Goal: Task Accomplishment & Management: Complete application form

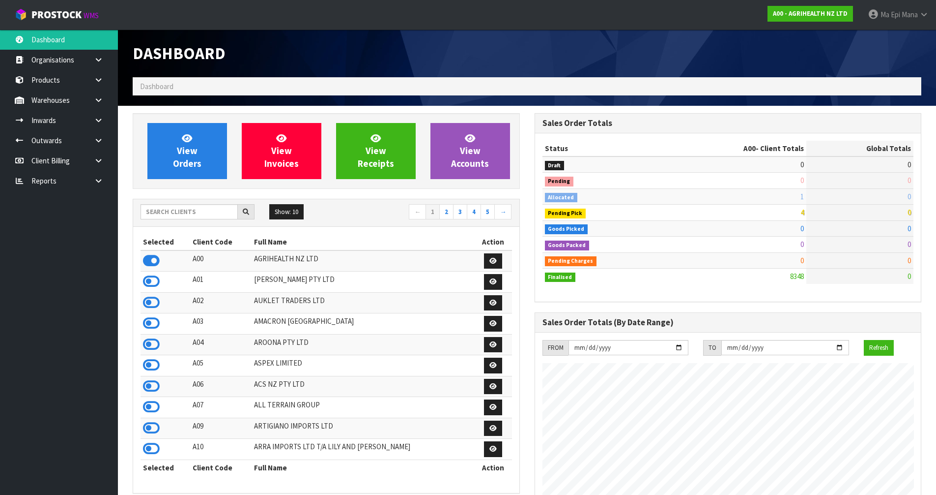
scroll to position [745, 402]
click at [190, 215] on input "text" at bounding box center [189, 211] width 97 height 15
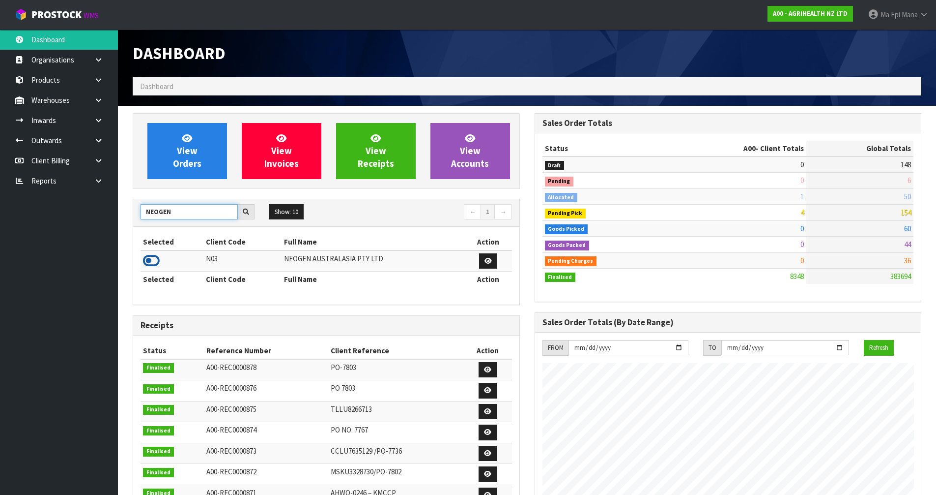
type input "NEOGEN"
click at [150, 261] on icon at bounding box center [151, 260] width 17 height 15
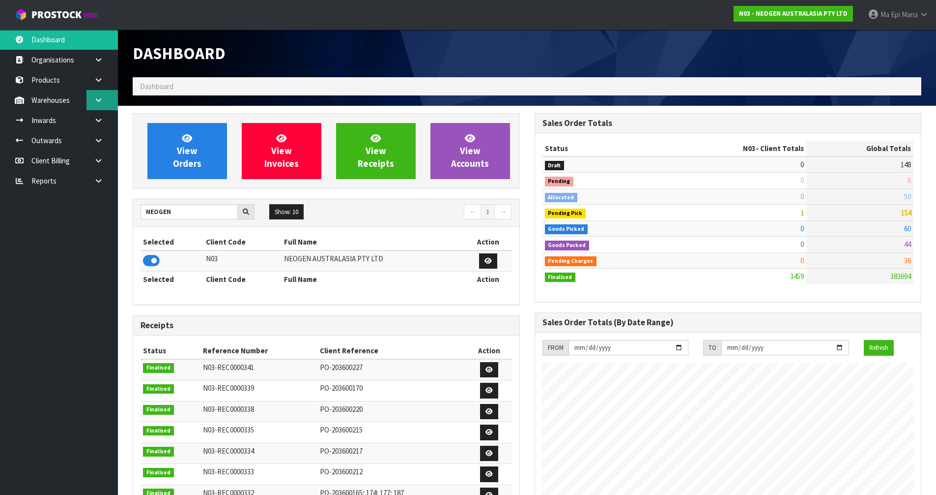
click at [100, 102] on icon at bounding box center [98, 99] width 9 height 7
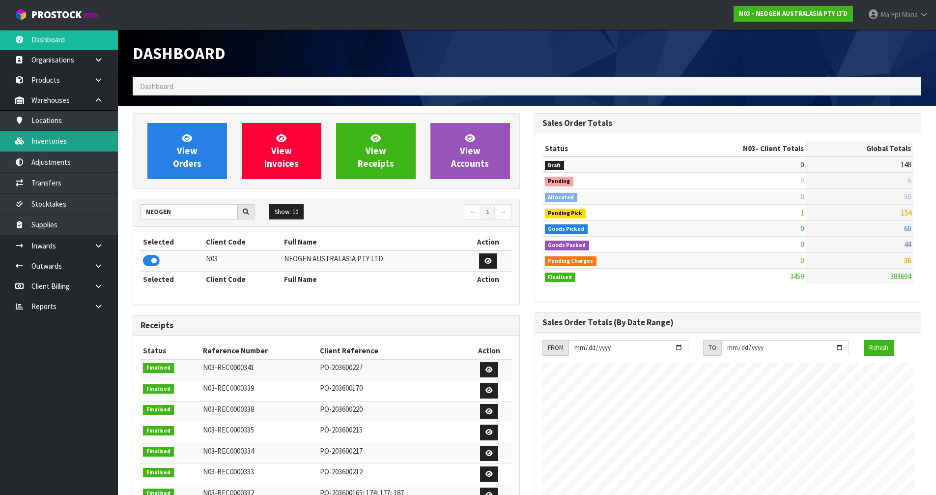
click at [89, 139] on link "Inventories" at bounding box center [59, 141] width 118 height 20
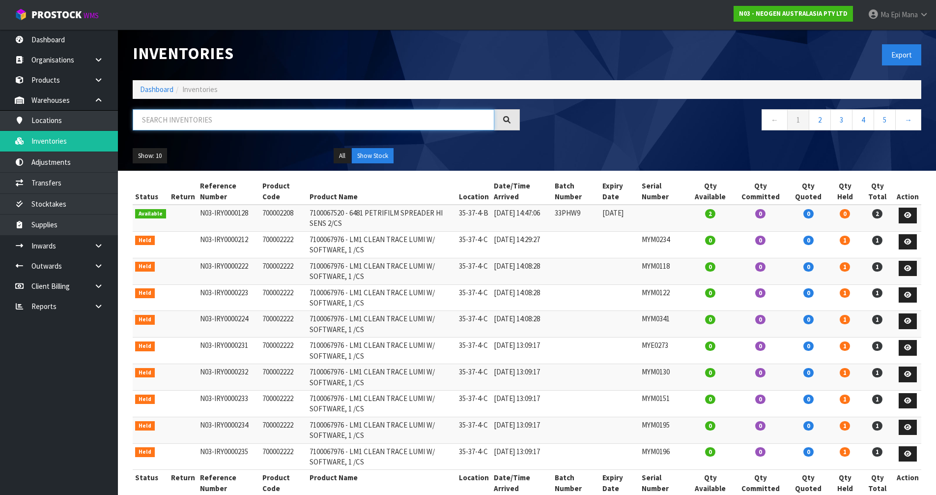
click at [159, 127] on input "text" at bounding box center [314, 119] width 362 height 21
click at [291, 115] on input "text" at bounding box center [314, 119] width 362 height 21
paste input "3000034803"
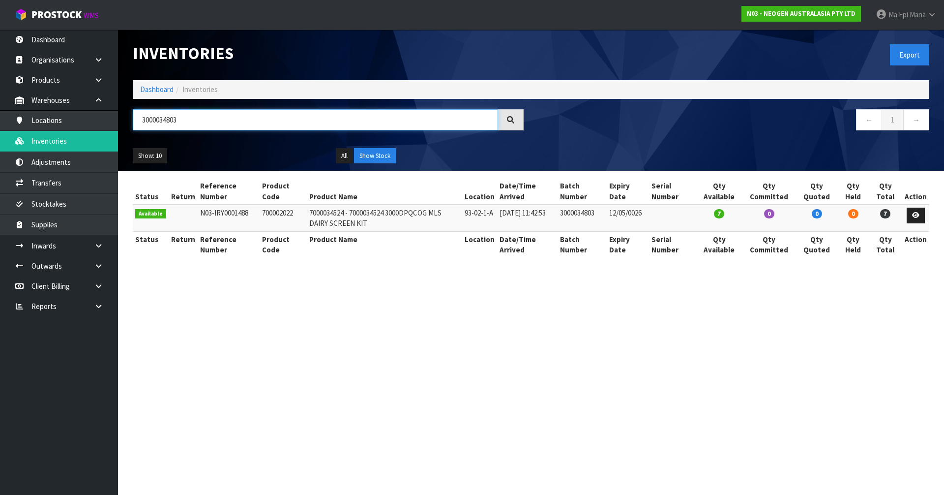
type input "3000034803"
click at [279, 215] on td "700002022" at bounding box center [283, 217] width 47 height 27
copy td "700002022"
click at [82, 167] on link "Adjustments" at bounding box center [59, 162] width 118 height 20
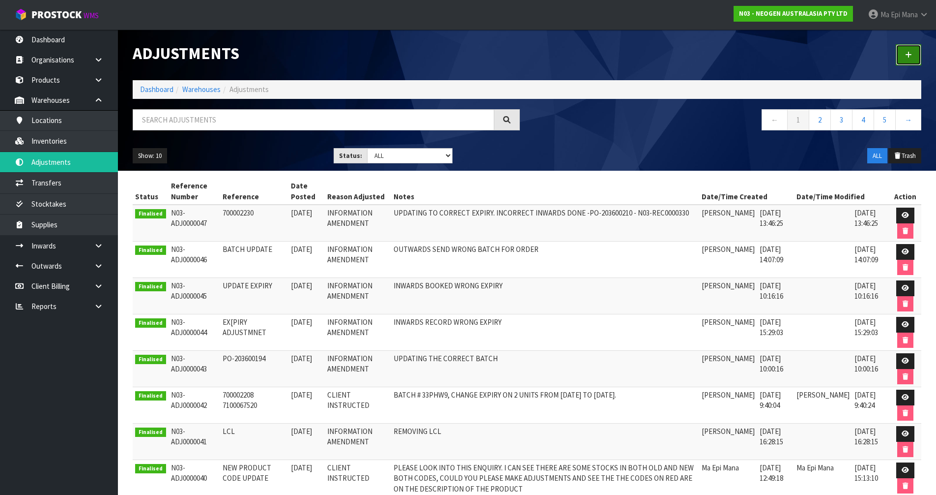
click at [910, 61] on link at bounding box center [909, 54] width 26 height 21
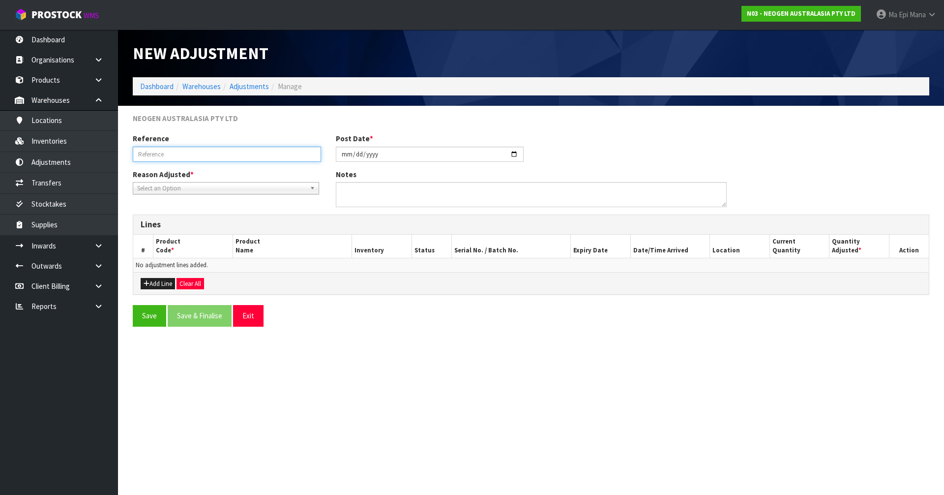
click at [226, 152] on input "text" at bounding box center [227, 153] width 188 height 15
type input "KEYING ERROR"
click at [216, 195] on div "Reason Adjusted * Stocktake Adjustment Client Instructed Information Amendment …" at bounding box center [530, 191] width 811 height 45
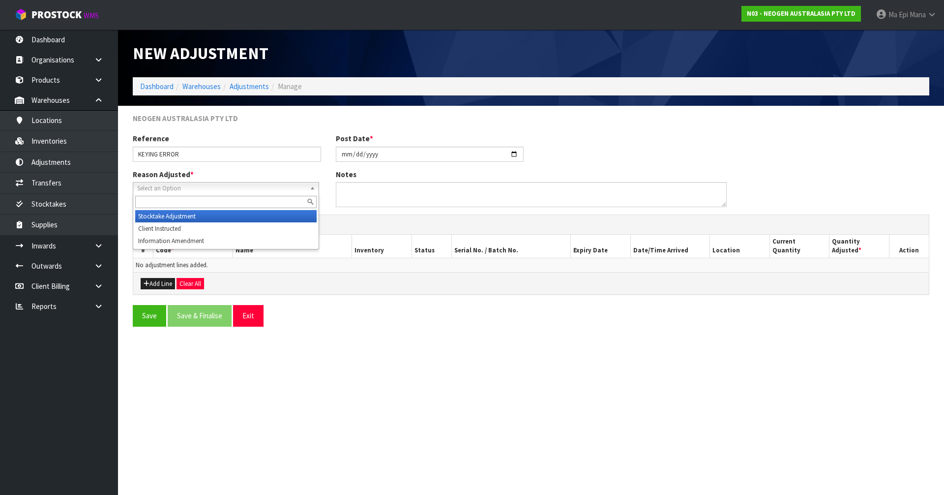
click at [218, 186] on span "Select an Option" at bounding box center [221, 188] width 169 height 12
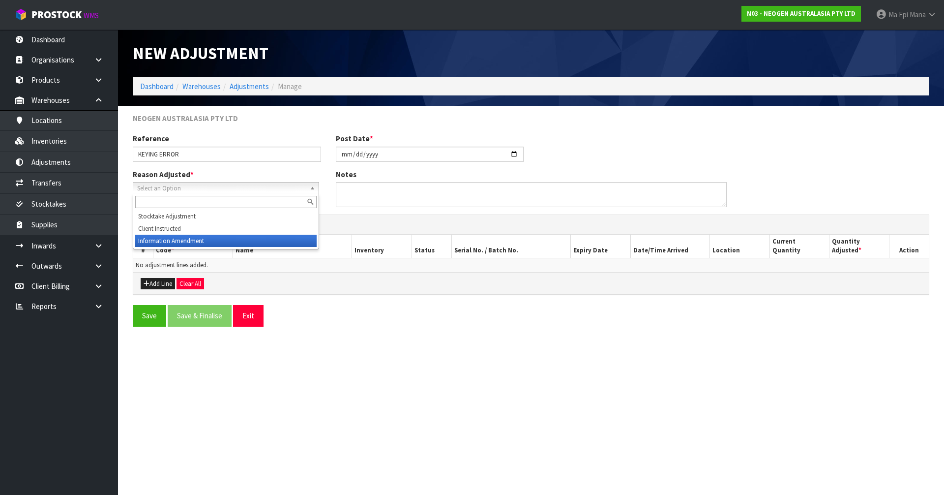
click at [196, 242] on li "Information Amendment" at bounding box center [225, 240] width 181 height 12
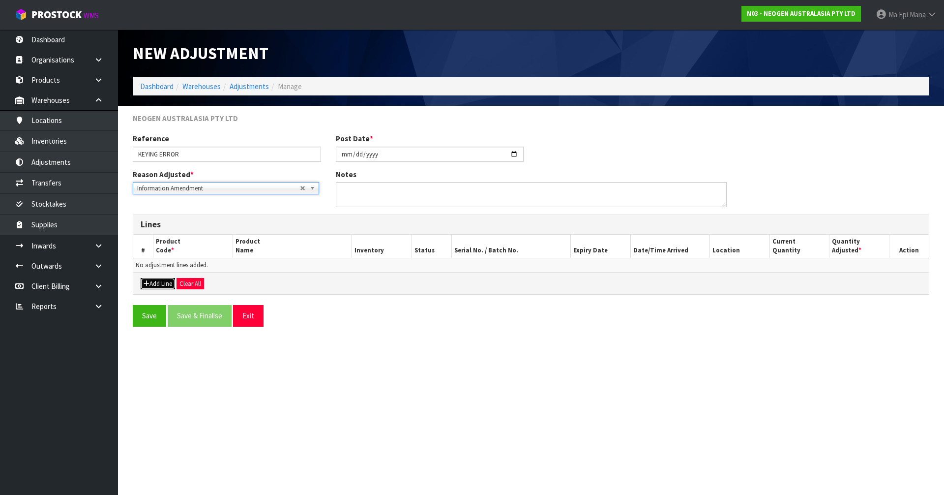
click at [157, 284] on button "Add Line" at bounding box center [158, 284] width 34 height 12
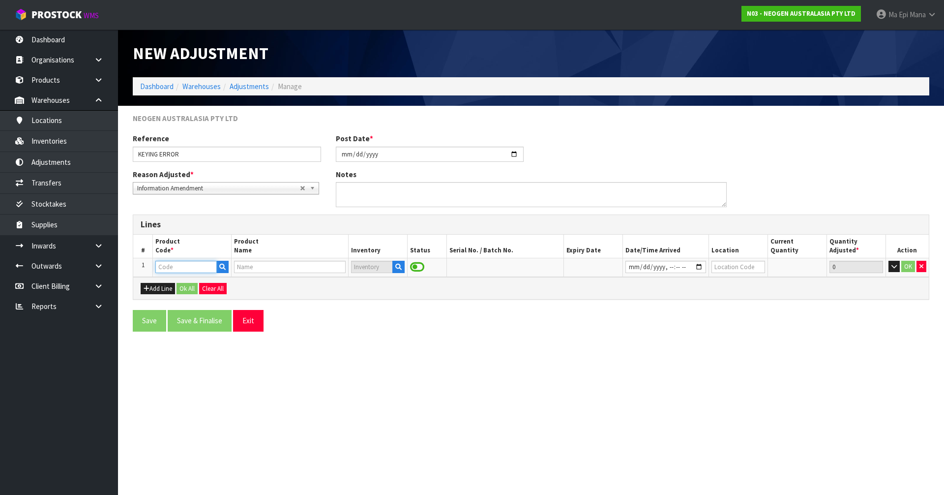
click at [194, 265] on input "text" at bounding box center [185, 267] width 61 height 12
paste input "700002022"
type input "700002022"
type input "7000034524 - 7000034524 3000DPQCOG MLS DAIRY SCREEN KIT"
type input "700002022"
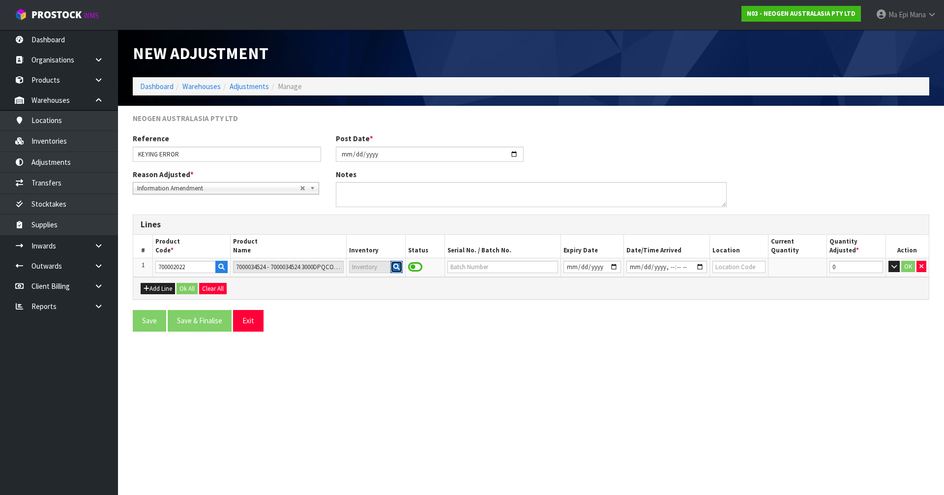
click at [399, 267] on icon "button" at bounding box center [396, 266] width 6 height 6
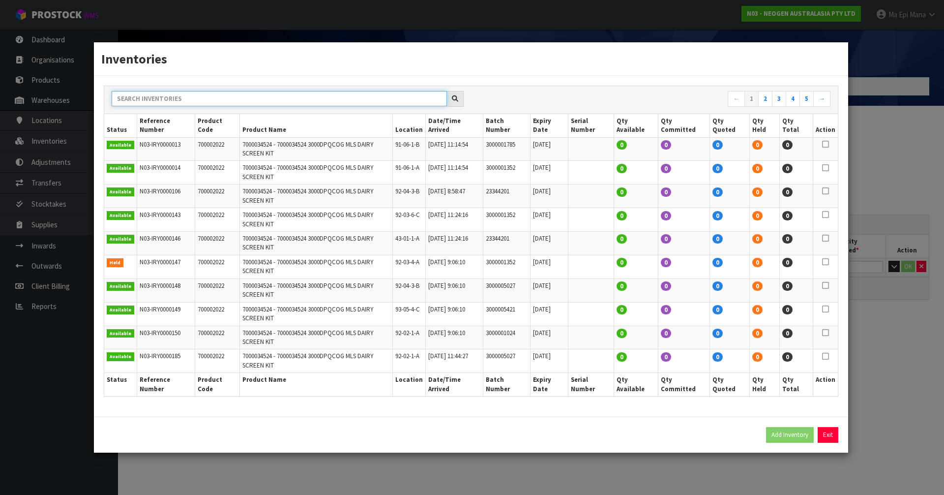
click at [285, 106] on input "text" at bounding box center [279, 98] width 335 height 15
click at [805, 107] on link "5" at bounding box center [806, 99] width 14 height 16
click at [807, 107] on link "6" at bounding box center [806, 99] width 14 height 16
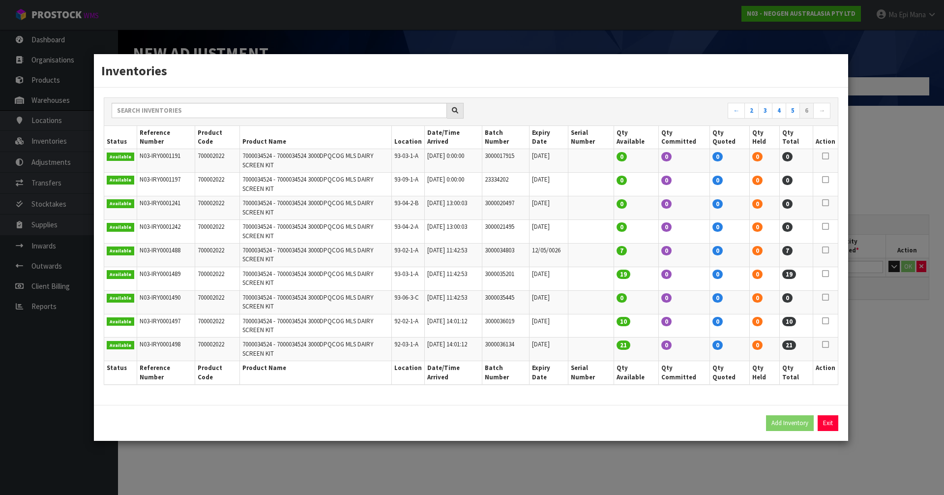
click at [826, 250] on icon at bounding box center [825, 250] width 7 height 0
click at [801, 415] on button "Add Inventory" at bounding box center [790, 423] width 48 height 16
type input "N03-IRY0001488"
type input "2025-09-19T11:42:53"
type input "93-02-1-A"
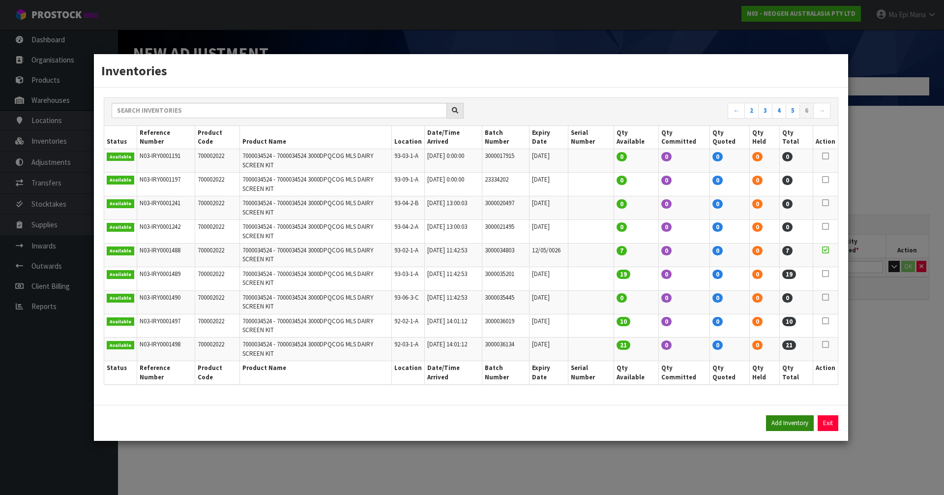
type input "3000034803"
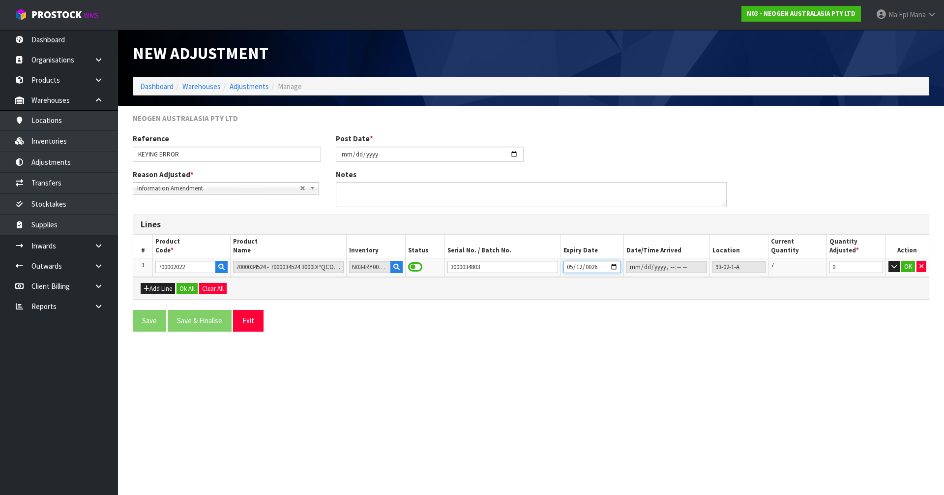
click at [583, 267] on input "0026-05-12" at bounding box center [592, 267] width 58 height 12
type input "2026-05-12"
click at [640, 300] on form "NEOGEN AUSTRALASIA PTY LTD Reference KEYING ERROR Post Date * 2025-10-01 Reason…" at bounding box center [531, 226] width 796 height 226
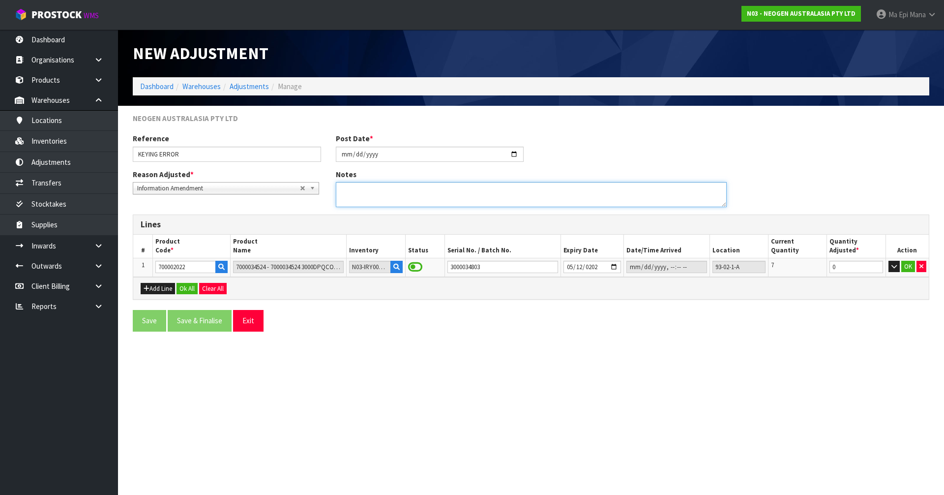
click at [407, 195] on textarea at bounding box center [531, 194] width 391 height 25
type textarea "KEYING ERROR FOR EXPIRY DATE, ADJUSTMENT NEEDED TO CORRECT SOH"
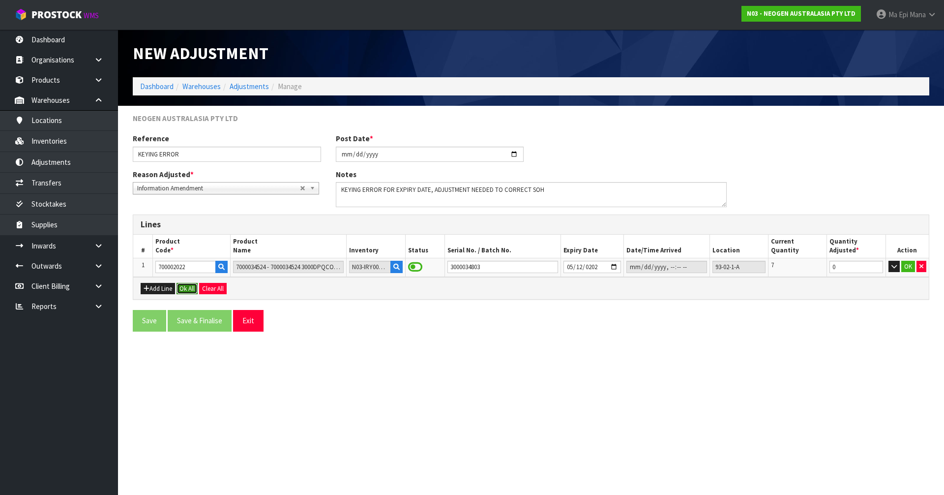
click at [192, 290] on button "Ok All" at bounding box center [186, 289] width 21 height 12
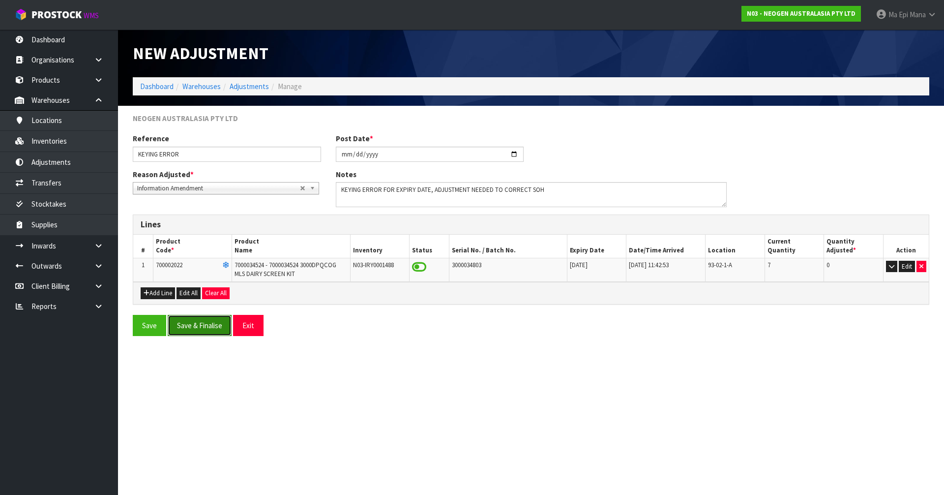
click at [197, 332] on button "Save & Finalise" at bounding box center [200, 325] width 64 height 21
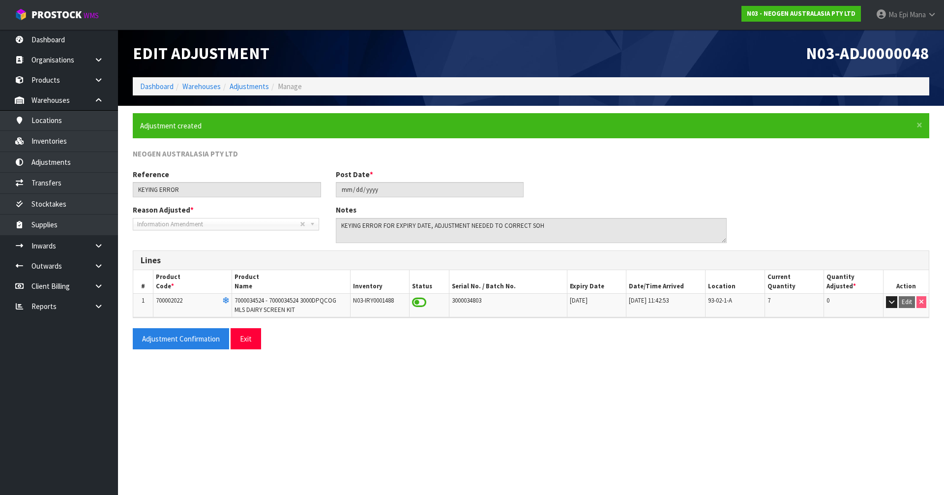
click at [188, 350] on div "Adjustment Confirmation Exit" at bounding box center [530, 342] width 811 height 29
click at [190, 342] on button "Adjustment Confirmation" at bounding box center [181, 338] width 96 height 21
click at [258, 337] on button "Exit" at bounding box center [246, 338] width 30 height 21
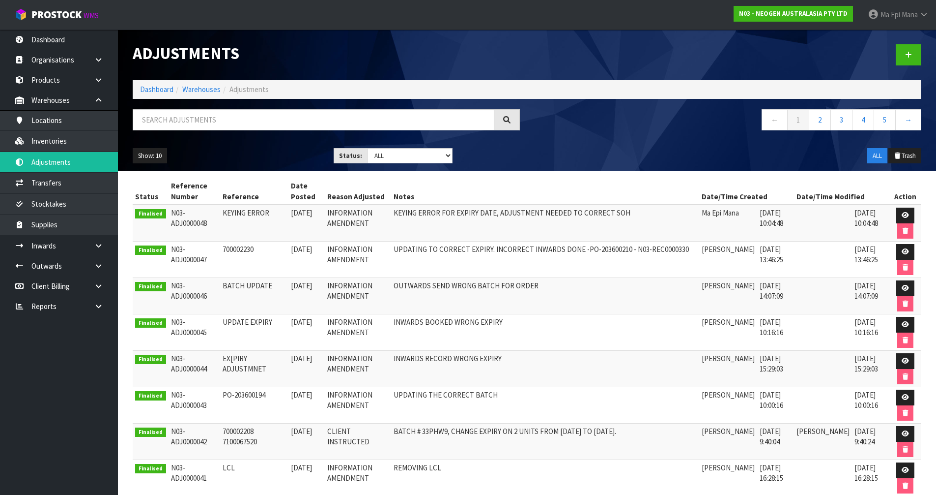
click at [741, 64] on div at bounding box center [728, 54] width 402 height 51
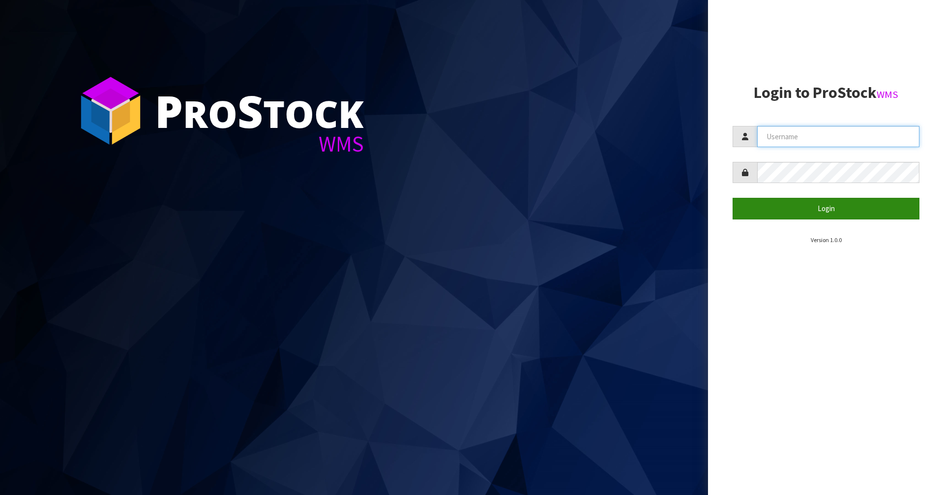
type input "Mana"
click at [471, 206] on button "Login" at bounding box center [825, 208] width 187 height 21
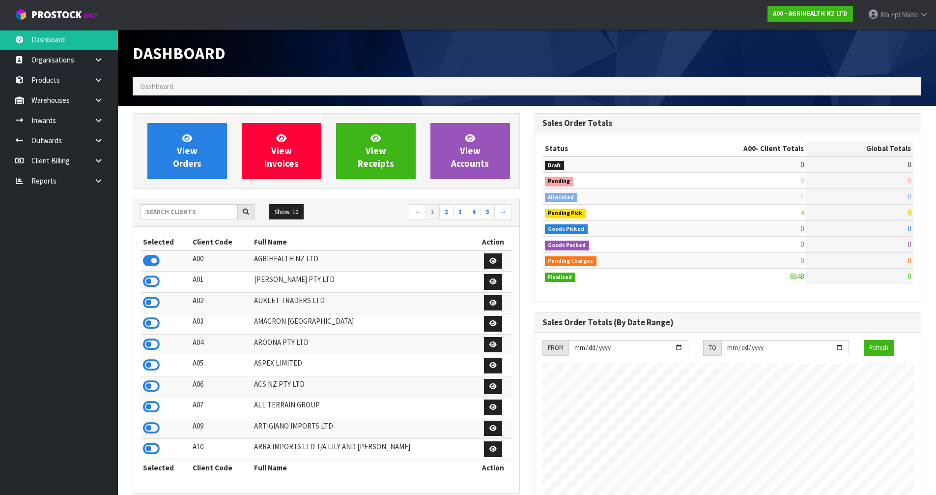
scroll to position [745, 402]
click at [188, 221] on div "Show: 10 5 10 25 50 ← 1 2 3 4 5 →" at bounding box center [326, 212] width 386 height 17
click at [192, 215] on input "text" at bounding box center [189, 211] width 97 height 15
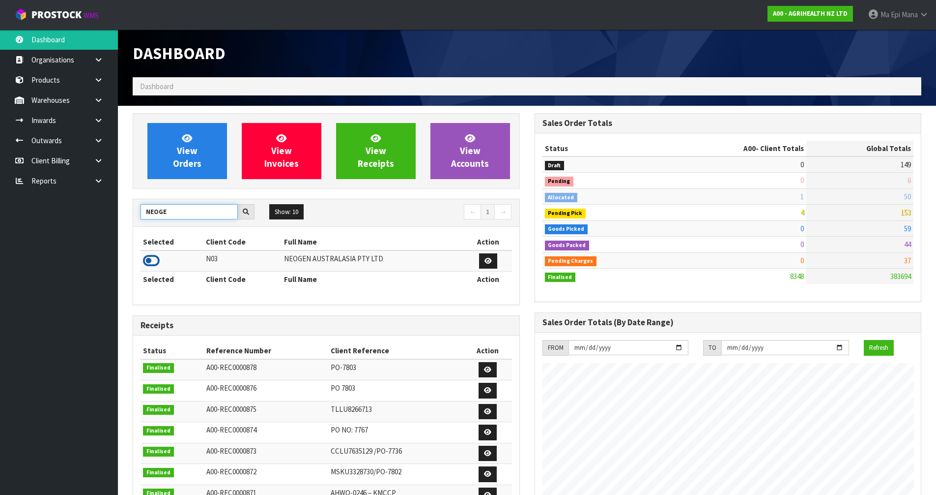
type input "NEOGE"
click at [148, 257] on icon at bounding box center [151, 260] width 17 height 15
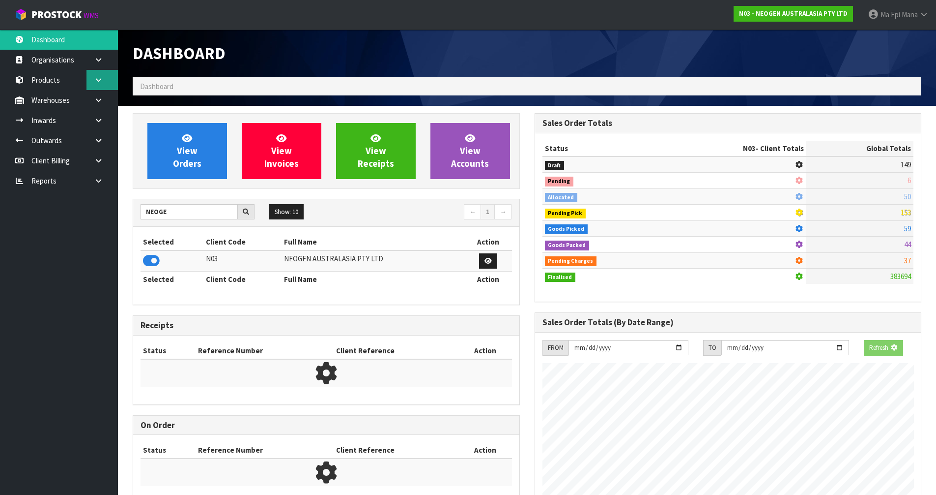
scroll to position [490953, 491164]
click at [99, 103] on icon at bounding box center [98, 99] width 9 height 7
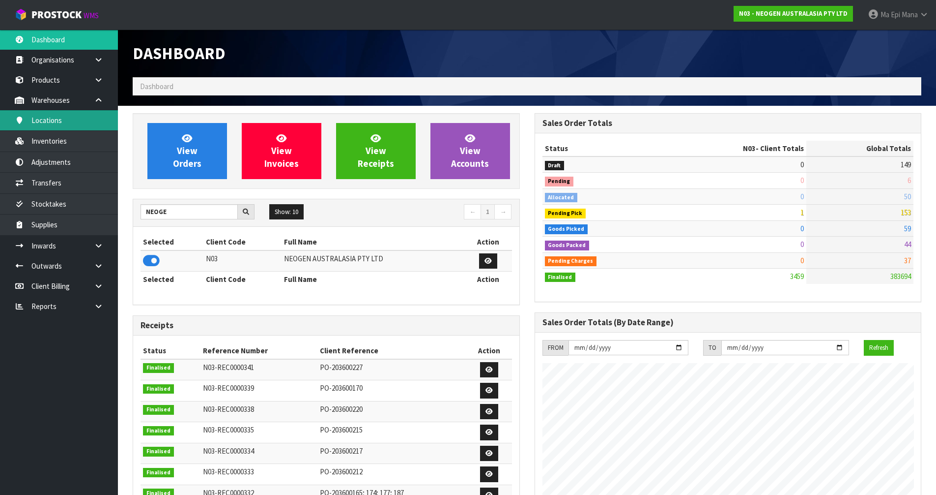
scroll to position [745, 402]
click at [79, 144] on link "Inventories" at bounding box center [59, 141] width 118 height 20
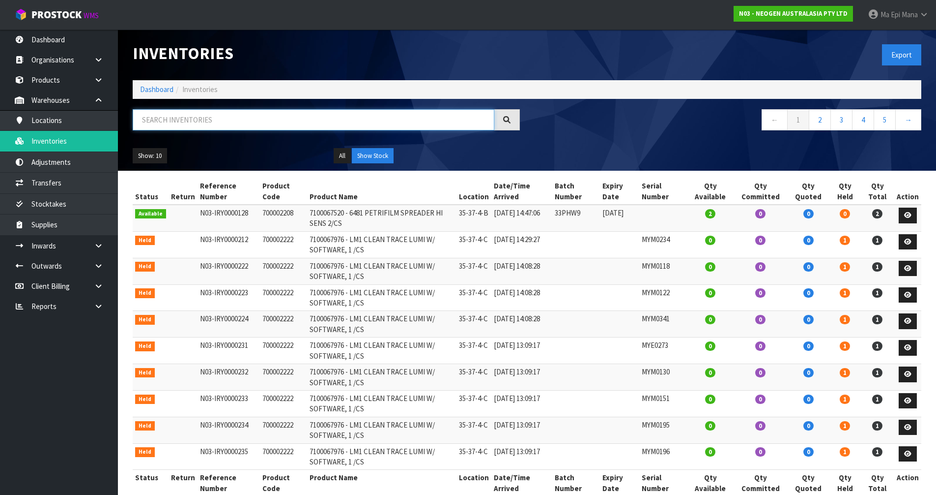
click at [221, 114] on input "text" at bounding box center [314, 119] width 362 height 21
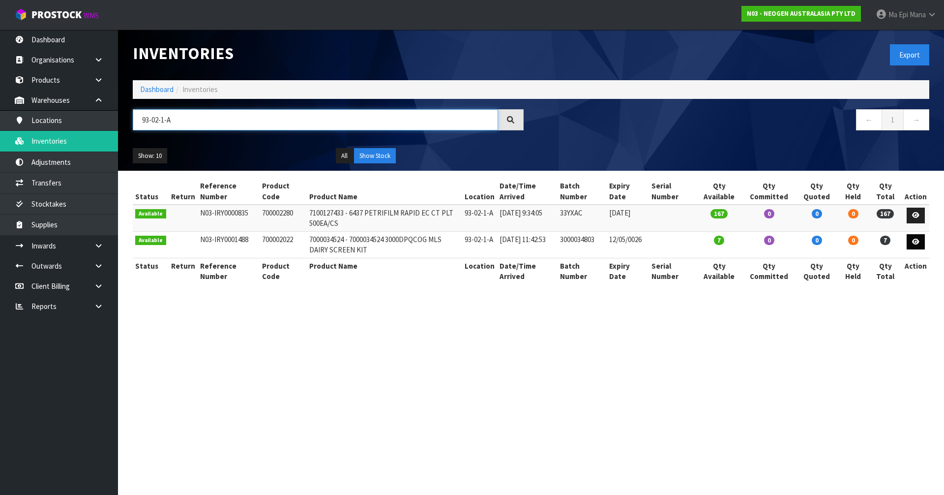
type input "93-02-1-A"
click at [471, 238] on icon at bounding box center [915, 241] width 7 height 6
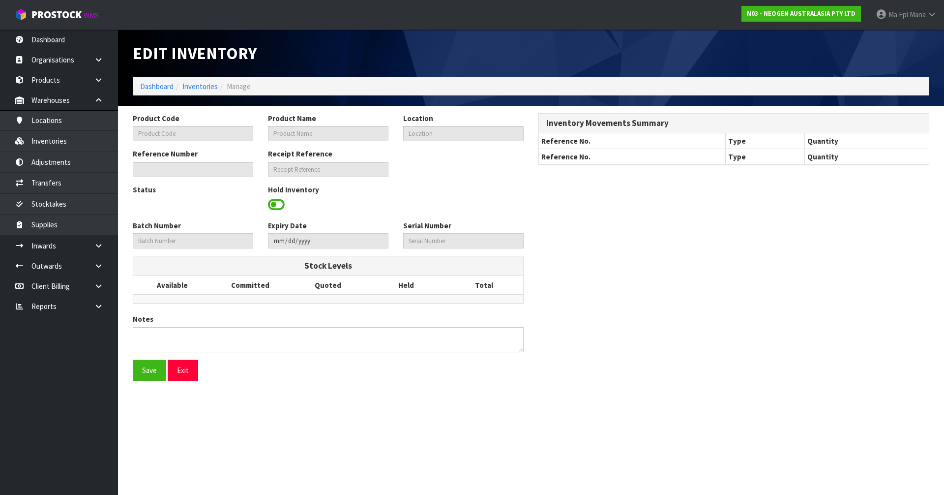
type input "700002022"
type input "7000034524 - 7000034524 3000DPQCOG MLS DAIRY SCREEN KIT"
type input "93-02-1-A"
type input "N03-IRY0001488"
type input "N03-REC0000335"
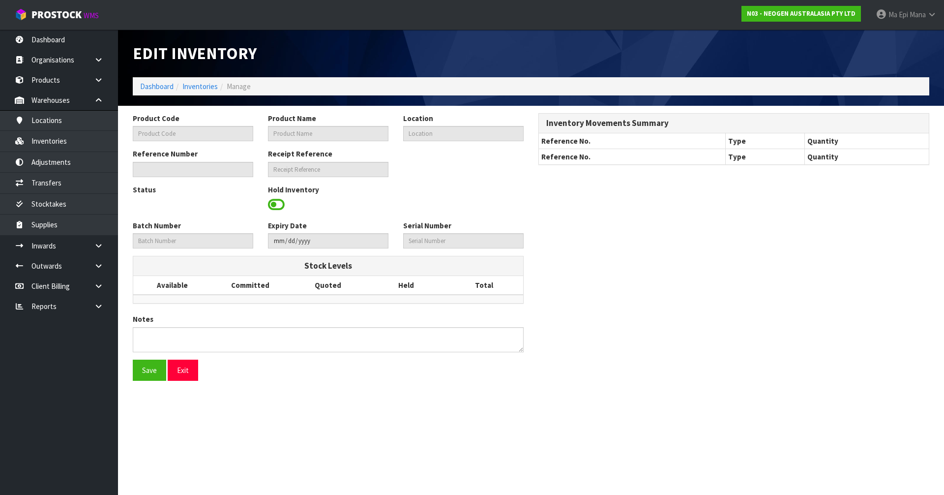
type input "3000034803"
type input "0026-05-12"
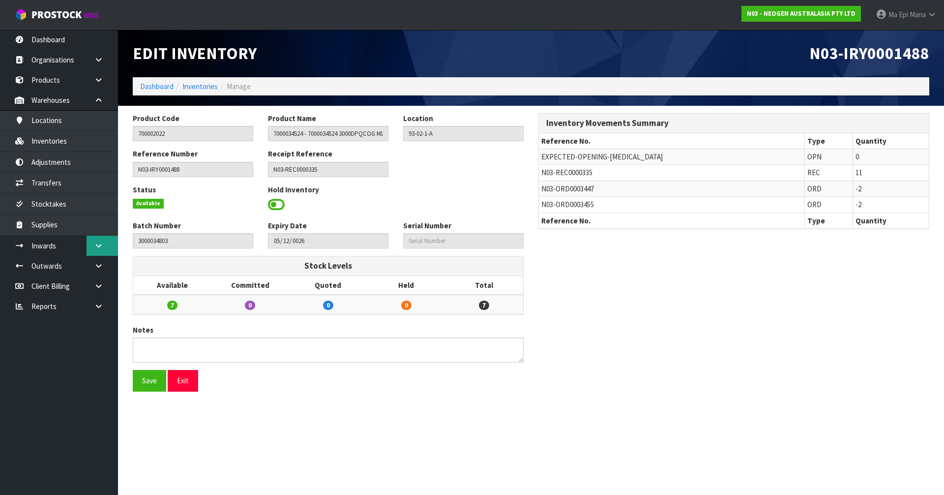
click at [99, 242] on icon at bounding box center [98, 245] width 9 height 7
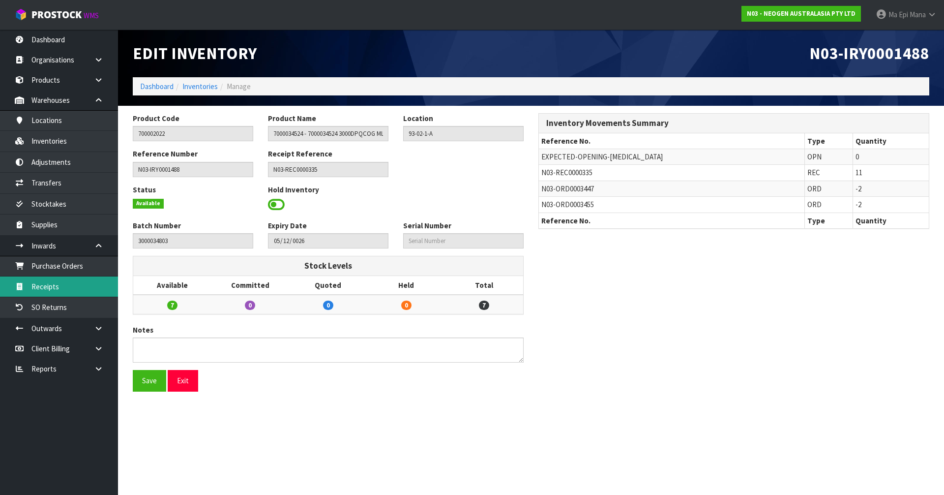
click at [91, 281] on link "Receipts" at bounding box center [59, 286] width 118 height 20
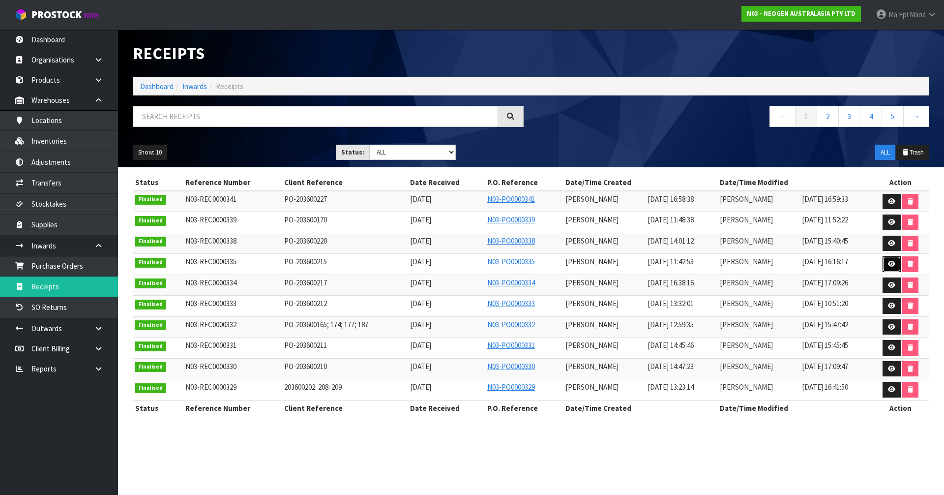
click at [471, 259] on link at bounding box center [891, 264] width 18 height 16
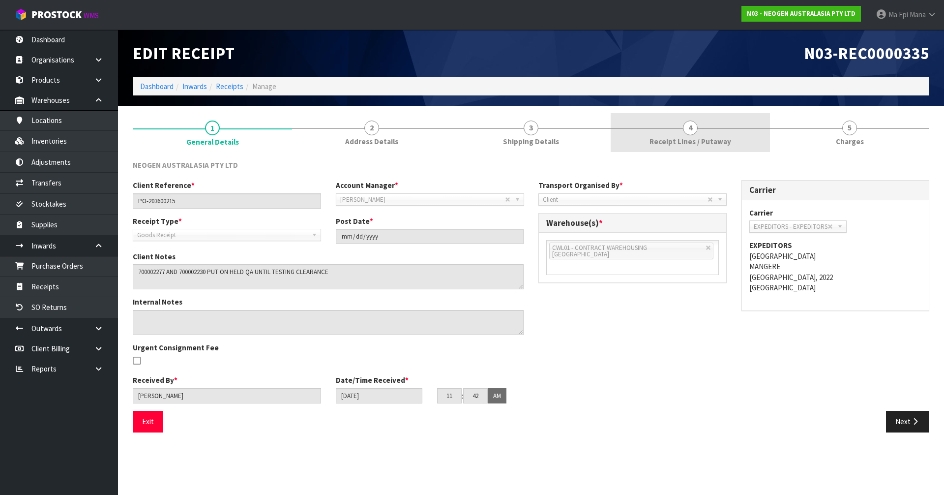
click at [471, 146] on span "Receipt Lines / Putaway" at bounding box center [690, 141] width 82 height 10
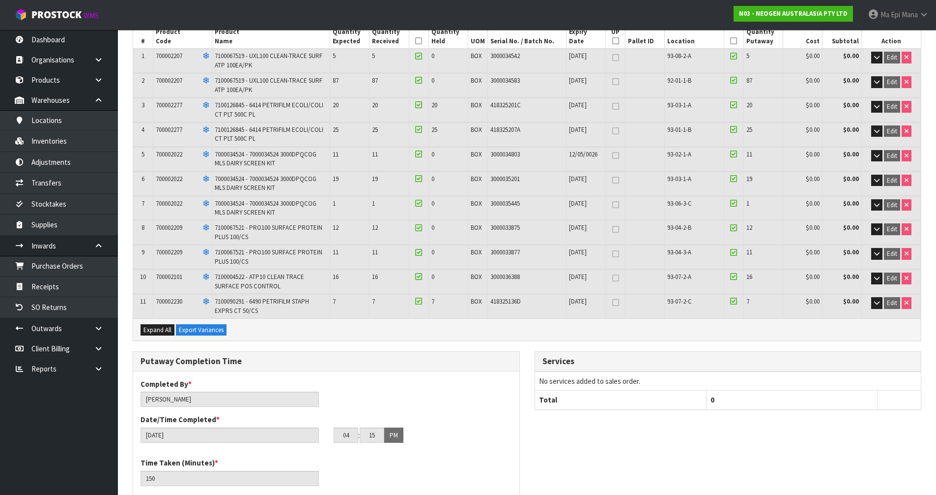
scroll to position [147, 0]
